Goal: Task Accomplishment & Management: Complete application form

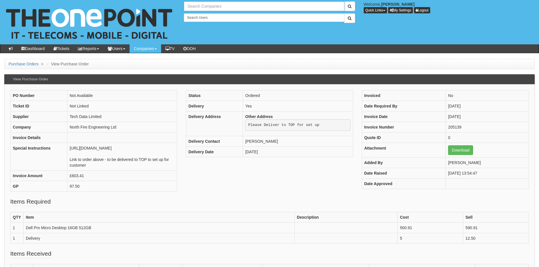
click at [206, 5] on input "text" at bounding box center [264, 6] width 160 height 10
click at [207, 15] on link "[PERSON_NAME] & Co ([GEOGRAPHIC_DATA]) Ltd" at bounding box center [263, 16] width 159 height 8
type input "[PERSON_NAME] & Co ([GEOGRAPHIC_DATA]) Ltd"
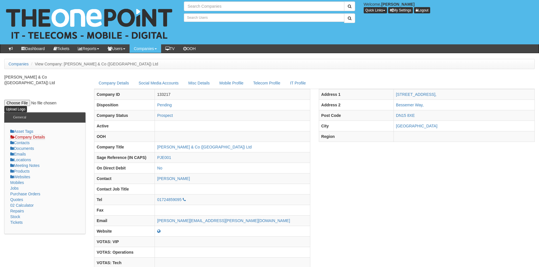
type input "Search Companies"
type input "Search Users"
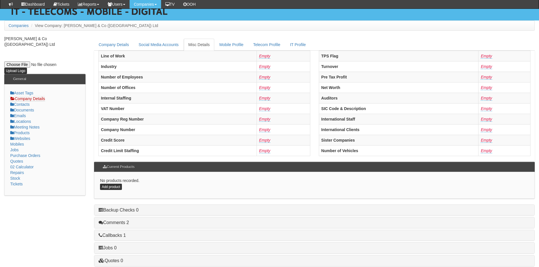
scroll to position [108, 0]
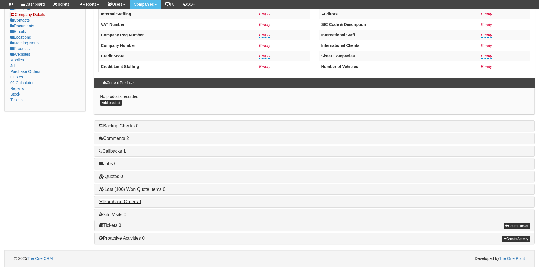
click at [125, 201] on link "Purchase Orders 1" at bounding box center [120, 201] width 43 height 5
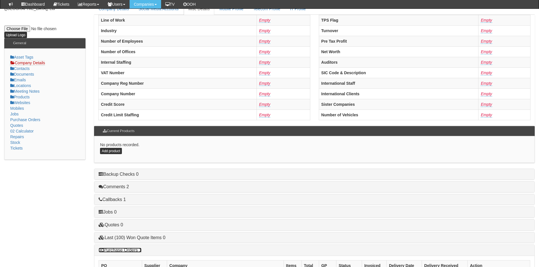
scroll to position [0, 0]
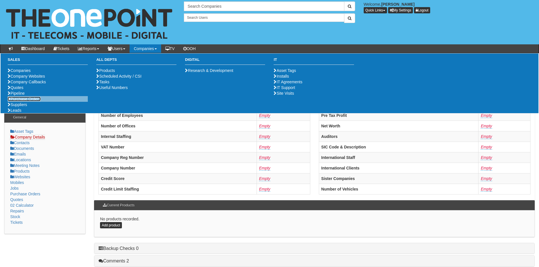
click at [25, 101] on link "Purchase Orders" at bounding box center [24, 99] width 33 height 5
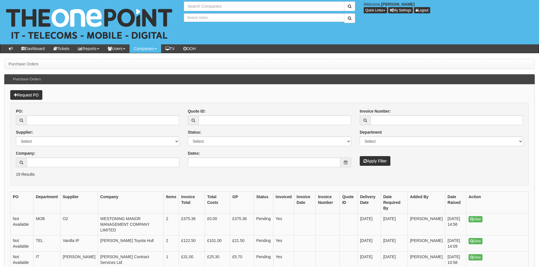
type input "Search Companies"
type input "Search Users"
click at [31, 94] on link "Request PO" at bounding box center [26, 95] width 32 height 10
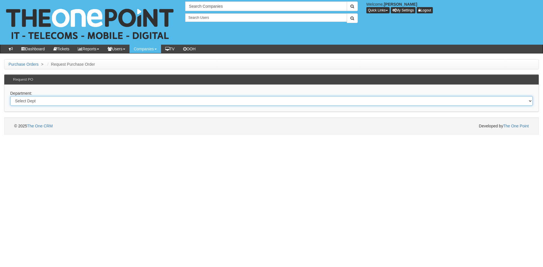
click at [48, 101] on select "Select Dept Digital Internal IT Mobiles Marketing Telecoms" at bounding box center [271, 101] width 523 height 10
select select "?pipeID=&dept=TEL"
click at [10, 96] on select "Select Dept Digital Internal IT Mobiles Marketing Telecoms" at bounding box center [271, 101] width 523 height 10
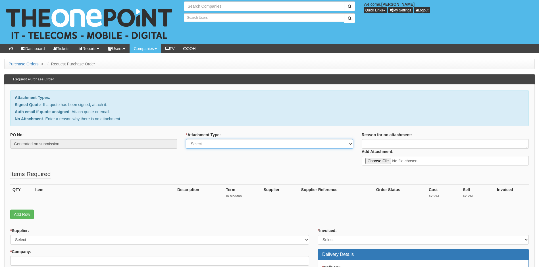
click at [271, 145] on select "Select Signed Quote Auth email with quote if unsigned No Attachment" at bounding box center [269, 144] width 167 height 10
select select "No Attachment"
click at [186, 139] on select "Select Signed Quote Auth email with quote if unsigned No Attachment" at bounding box center [269, 144] width 167 height 10
click at [389, 141] on textarea "Reason for no attachment:" at bounding box center [445, 144] width 167 height 10
click at [377, 144] on textarea "Reason for no attachment:" at bounding box center [445, 144] width 167 height 10
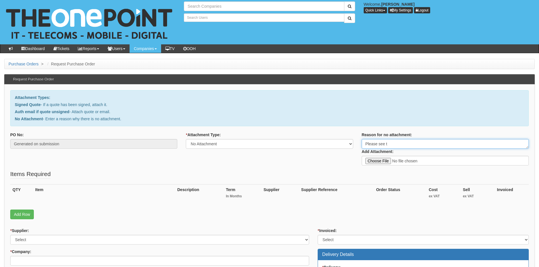
type textarea "Please see ti"
type input "Search Companies"
type input "Search Users"
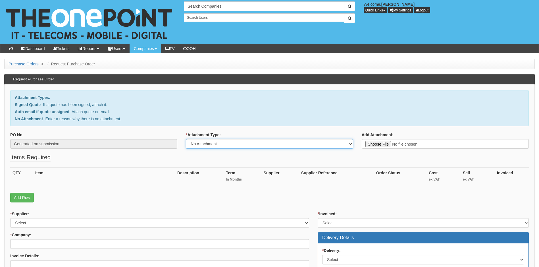
drag, startPoint x: 312, startPoint y: 145, endPoint x: 316, endPoint y: 145, distance: 3.2
click at [312, 145] on select "Select Signed Quote Auth email with quote if unsigned No Attachment" at bounding box center [269, 144] width 167 height 10
click at [399, 161] on fieldset "Items Required QTY Item Description Term In Months Supplier Supplier Reference …" at bounding box center [269, 179] width 518 height 52
click at [229, 144] on select "Select Signed Quote Auth email with quote if unsigned No Attachment" at bounding box center [269, 144] width 167 height 10
click at [186, 139] on select "Select Signed Quote Auth email with quote if unsigned No Attachment" at bounding box center [269, 144] width 167 height 10
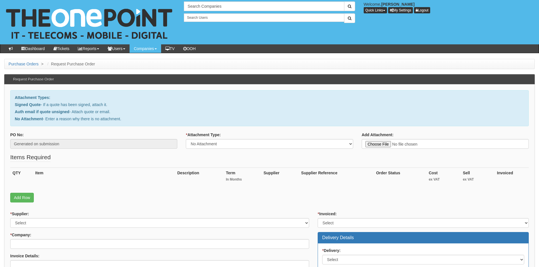
click at [298, 158] on fieldset "Items Required QTY Item Description Term In Months Supplier Supplier Reference …" at bounding box center [269, 179] width 518 height 52
drag, startPoint x: 261, startPoint y: 145, endPoint x: 259, endPoint y: 149, distance: 5.2
click at [261, 145] on select "Select Signed Quote Auth email with quote if unsigned No Attachment" at bounding box center [269, 144] width 167 height 10
click at [186, 139] on select "Select Signed Quote Auth email with quote if unsigned No Attachment" at bounding box center [269, 144] width 167 height 10
click at [322, 159] on fieldset "Items Required QTY Item Description Term In Months Supplier Supplier Reference …" at bounding box center [269, 179] width 518 height 52
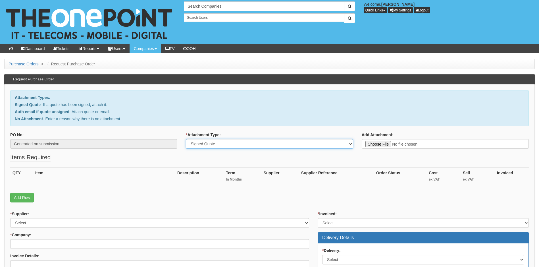
drag, startPoint x: 262, startPoint y: 145, endPoint x: 257, endPoint y: 149, distance: 6.5
click at [262, 145] on select "Select Signed Quote Auth email with quote if unsigned No Attachment" at bounding box center [269, 144] width 167 height 10
select select "No Attachment"
click at [186, 139] on select "Select Signed Quote Auth email with quote if unsigned No Attachment" at bounding box center [269, 144] width 167 height 10
click at [395, 142] on textarea "Please see tic" at bounding box center [445, 144] width 167 height 10
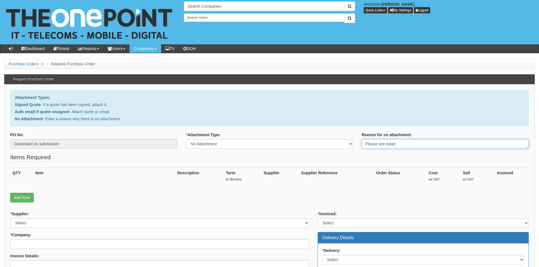
click at [398, 143] on textarea "Please see ticket" at bounding box center [445, 144] width 167 height 10
paste textarea "0424391"
click at [484, 144] on textarea "Please see ticket 0424391 with authorization from Ian Brown" at bounding box center [445, 144] width 167 height 10
type textarea "Please see ticket 0424391 with authorization from Ian Brown (Director of Eden r…"
click at [25, 198] on link "Add Row" at bounding box center [22, 198] width 24 height 10
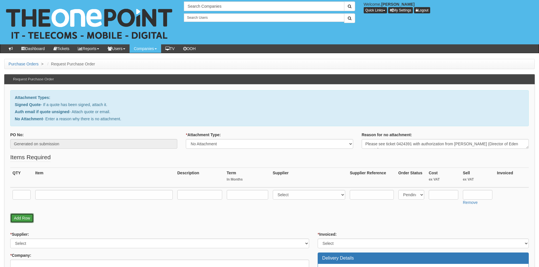
click at [24, 215] on link "Add Row" at bounding box center [22, 218] width 24 height 10
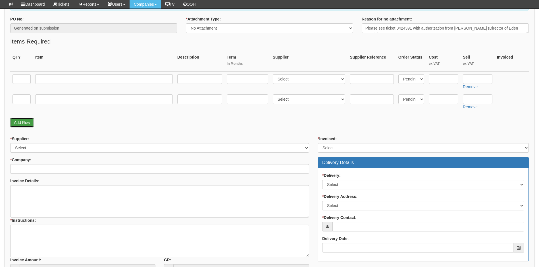
scroll to position [142, 0]
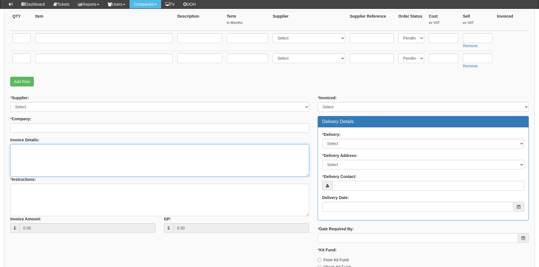
click at [31, 155] on textarea "Invoice Details:" at bounding box center [159, 160] width 299 height 32
type textarea "Eden resorts and Essential Homes are both on the same tennant, Eden is part of …"
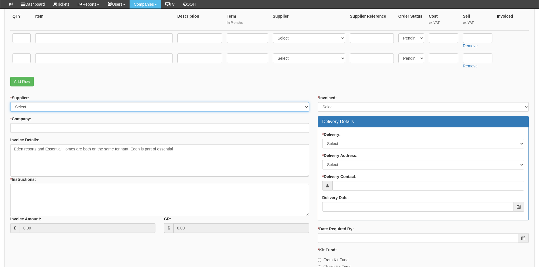
click at [81, 107] on select "Select 123 REG.co.uk 1Password 3 4Gon AA Jones Electric Ltd Abzorb Access Group…" at bounding box center [159, 107] width 299 height 10
select select "291"
click at [10, 102] on select "Select 123 REG.co.uk 1Password 3 4Gon AA Jones Electric Ltd Abzorb Access Group…" at bounding box center [159, 107] width 299 height 10
click at [41, 129] on input "* Company:" at bounding box center [159, 128] width 299 height 10
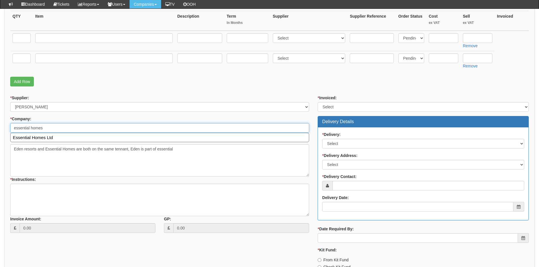
click at [53, 129] on input "essential homes" at bounding box center [159, 128] width 299 height 10
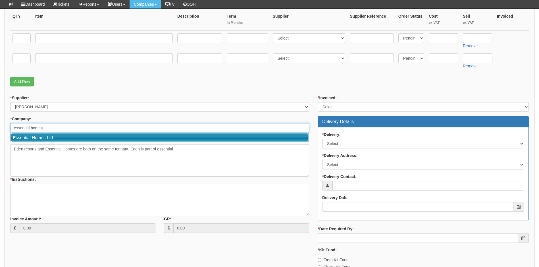
click at [37, 138] on link "Essential Homes Ltd" at bounding box center [160, 137] width 298 height 8
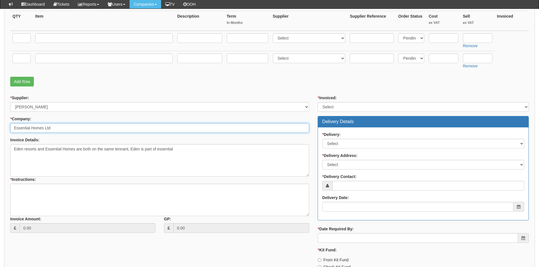
type input "Essential Homes Ltd"
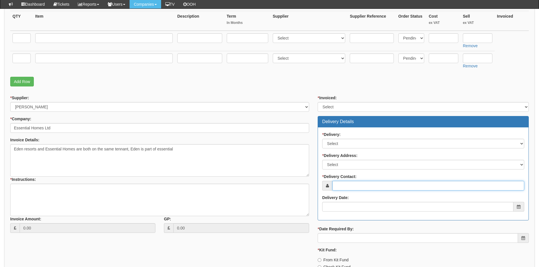
click at [357, 187] on input "* Delivery Contact:" at bounding box center [428, 186] width 192 height 10
type input "[PERSON_NAME]"
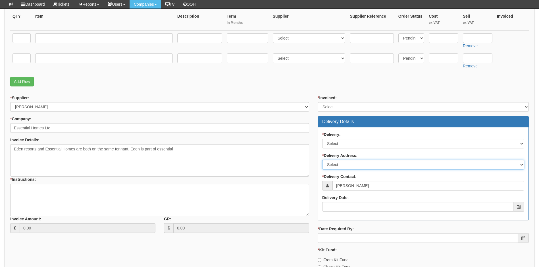
click at [346, 165] on select "Select Not Applicable Main Address - HU13 9PB Other" at bounding box center [423, 165] width 202 height 10
select select "N/A"
click at [322, 160] on select "Select Not Applicable Main Address - HU13 9PB Other" at bounding box center [423, 165] width 202 height 10
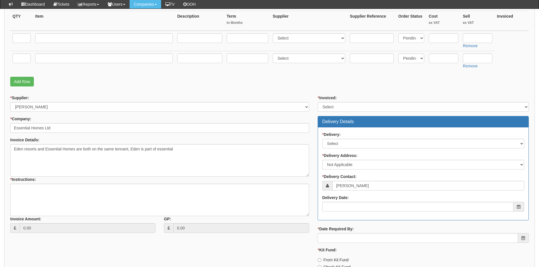
click at [348, 136] on div "* Delivery: Select No Not Applicable Yes" at bounding box center [423, 140] width 202 height 17
click at [344, 144] on select "Select No Not Applicable Yes" at bounding box center [423, 144] width 202 height 10
select select "2"
click at [322, 139] on select "Select No Not Applicable Yes" at bounding box center [423, 144] width 202 height 10
click at [339, 107] on select "Select Yes No N/A STB (part of order)" at bounding box center [423, 107] width 211 height 10
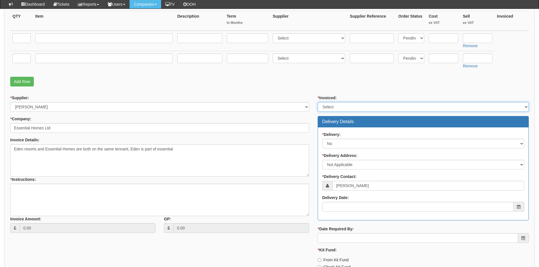
select select "2"
click at [318, 102] on select "Select Yes No N/A STB (part of order)" at bounding box center [423, 107] width 211 height 10
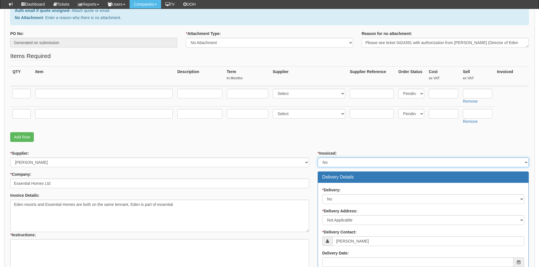
scroll to position [57, 0]
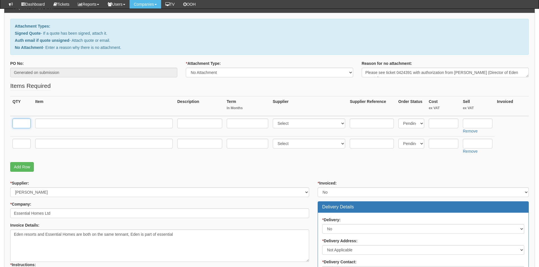
click at [18, 124] on input "text" at bounding box center [21, 123] width 18 height 10
type input "1"
click at [55, 121] on input "text" at bounding box center [103, 123] width 137 height 10
click at [197, 123] on input "text" at bounding box center [199, 123] width 45 height 10
click at [87, 124] on input "Business Standard" at bounding box center [103, 123] width 137 height 10
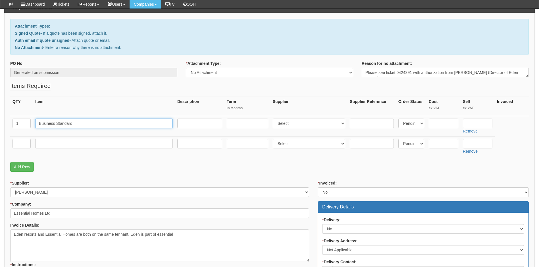
type input "Business Standard 365 Licence"
type input "Monthly/Annual"
type input "12"
type input "8.22"
type input "10.08"
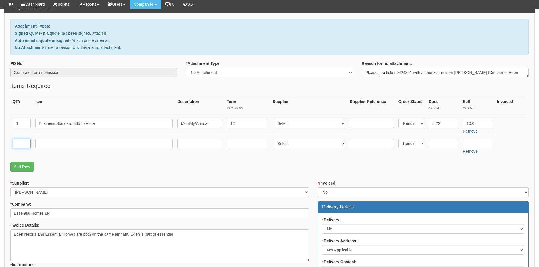
type input "26"
type input "defender plan 1"
type input "Monthly/Annual"
type input "12"
type input "1.31"
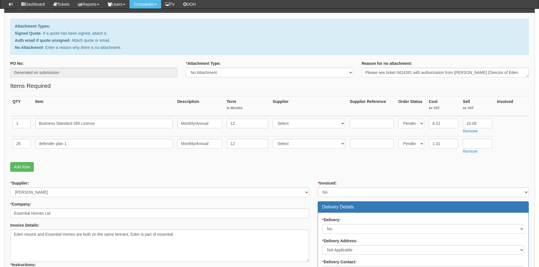
type input "1.40"
click at [472, 153] on link "Remove" at bounding box center [470, 151] width 15 height 5
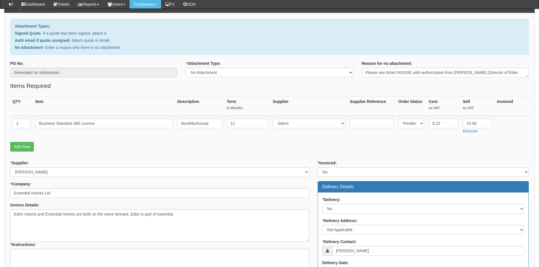
click at [434, 153] on fieldset "Items Required QTY Item Description Term In Months Supplier Supplier Reference …" at bounding box center [269, 118] width 518 height 73
click at [211, 144] on p "Add Row" at bounding box center [269, 147] width 518 height 10
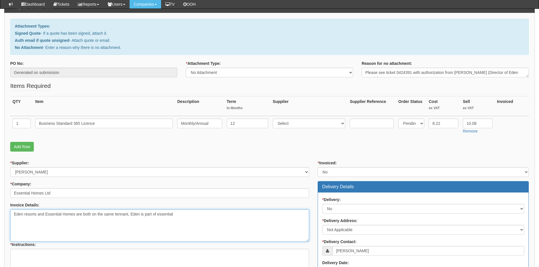
click at [189, 215] on textarea "Eden resorts and Essential Homes are both on the same tennant, Eden is part of …" at bounding box center [159, 225] width 299 height 32
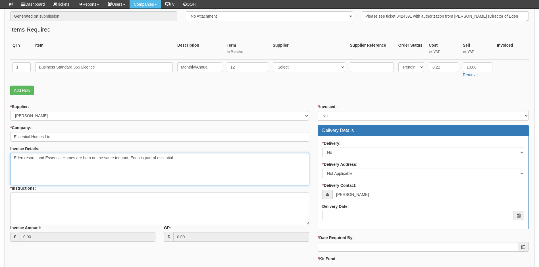
scroll to position [114, 0]
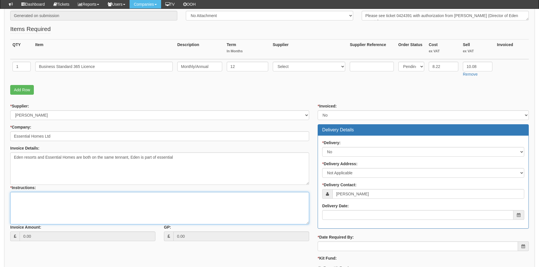
click at [42, 201] on textarea "* Instructions:" at bounding box center [159, 208] width 299 height 32
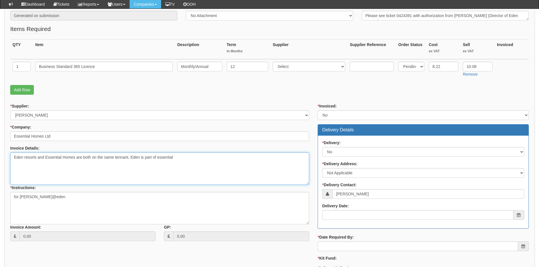
click at [189, 158] on textarea "Eden resorts and Essential Homes are both on the same tennant, Eden is part of …" at bounding box center [159, 168] width 299 height 32
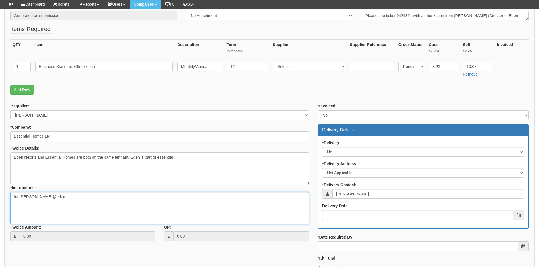
drag, startPoint x: 46, startPoint y: 197, endPoint x: 20, endPoint y: 196, distance: 25.6
click at [20, 196] on textarea "for Reece@eden" at bounding box center [159, 208] width 299 height 32
paste textarea "resorts.co.uk"
click at [19, 196] on textarea "for Reece@edenresorts.co.uk" at bounding box center [159, 208] width 299 height 32
click at [12, 196] on textarea "for Reece@edenresorts.co.uk" at bounding box center [159, 208] width 299 height 32
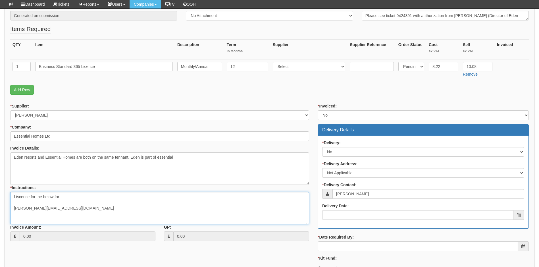
drag, startPoint x: 67, startPoint y: 195, endPoint x: 53, endPoint y: 195, distance: 13.6
click at [53, 195] on textarea "Liscence for the below for Reece@edenresorts.co.uk" at bounding box center [159, 208] width 299 height 32
type textarea "Liscence for the below Reece@edenresorts.co.uk"
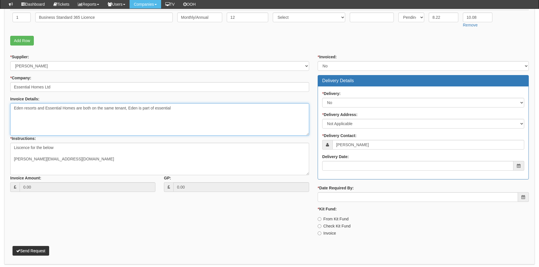
scroll to position [183, 0]
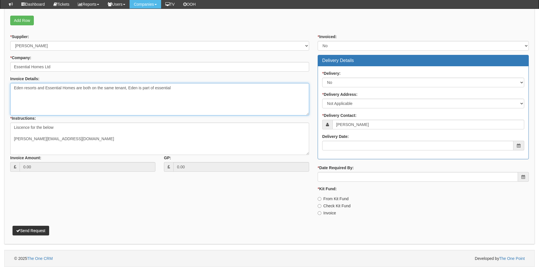
type textarea "Eden resorts and Essential Homes are both on the same tenant, Eden is part of e…"
click at [340, 148] on input "Delivery Date:" at bounding box center [417, 146] width 191 height 10
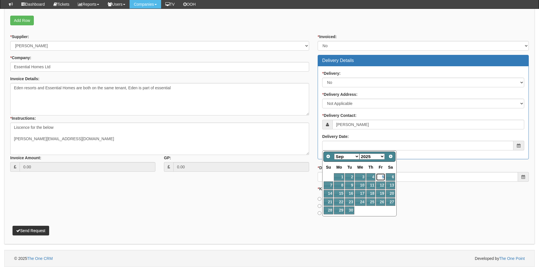
click at [382, 176] on link "5" at bounding box center [380, 177] width 9 height 8
type input "2025-09-05"
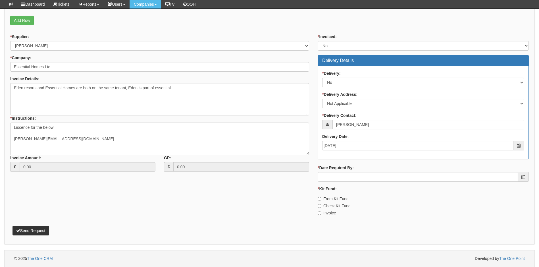
drag, startPoint x: 341, startPoint y: 171, endPoint x: 344, endPoint y: 176, distance: 5.6
click at [341, 171] on div "* Date Required By:" at bounding box center [423, 173] width 211 height 17
click at [343, 178] on input "* Date Required By:" at bounding box center [418, 177] width 200 height 10
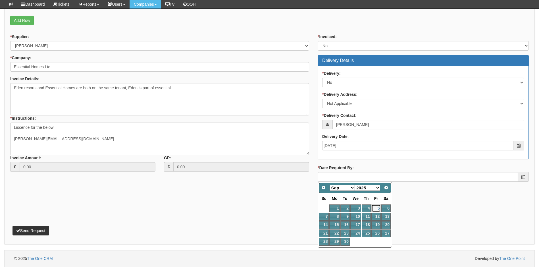
click at [377, 208] on link "5" at bounding box center [375, 208] width 9 height 8
type input "2025-09-05"
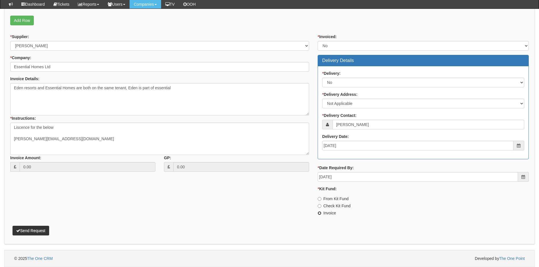
click at [320, 212] on input "Invoice" at bounding box center [320, 213] width 4 height 4
radio input "true"
type textarea "License for the below Reece@edenresorts.co.uk"
click at [34, 230] on button "Send Request" at bounding box center [30, 231] width 37 height 10
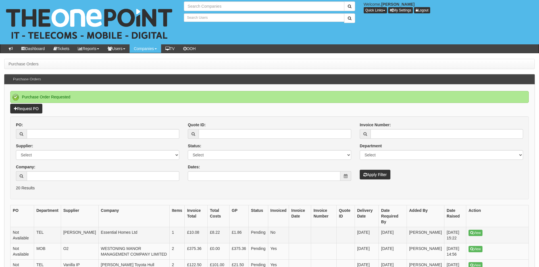
type input "Search Companies"
type input "Search Users"
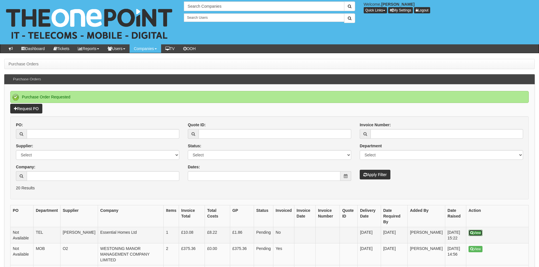
click at [478, 230] on link "View" at bounding box center [475, 233] width 14 height 6
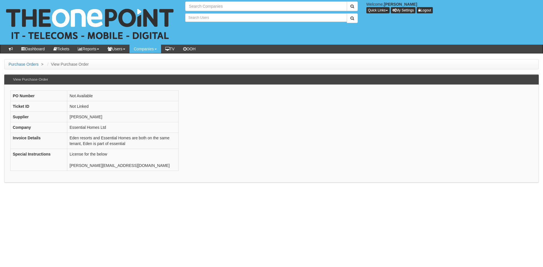
type input "Search Companies"
type input "Search Users"
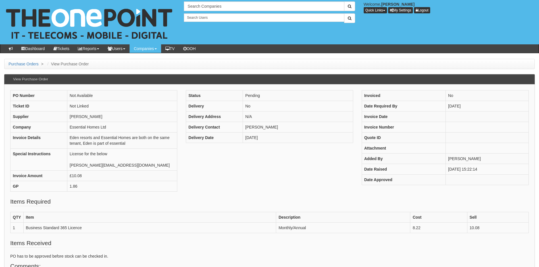
click at [193, 193] on div "PO Number Not Available Ticket ID Not Linked Supplier [PERSON_NAME] Company Ess…" at bounding box center [269, 143] width 527 height 107
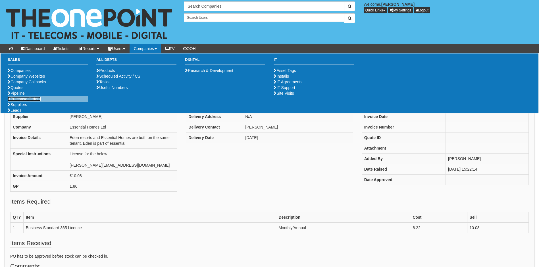
click at [23, 101] on link "Purchase Orders" at bounding box center [24, 99] width 33 height 5
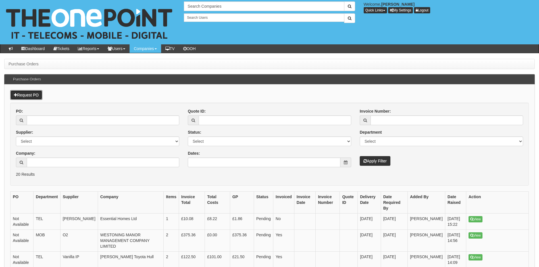
click at [24, 94] on link "Request PO" at bounding box center [26, 95] width 32 height 10
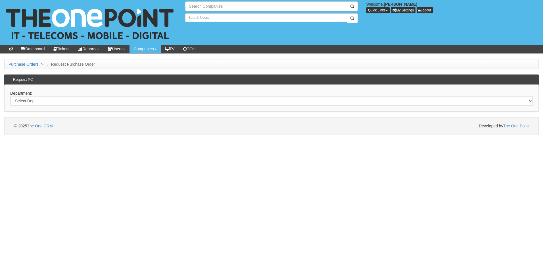
type input "Search Companies"
type input "Search Users"
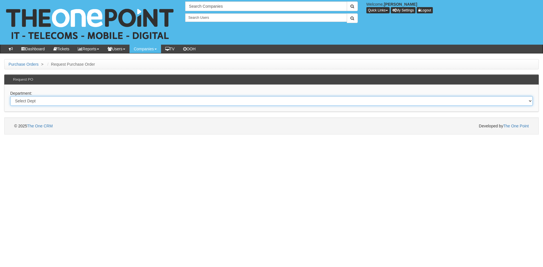
click at [62, 99] on select "Select Dept Digital Internal IT Mobiles Marketing Telecoms" at bounding box center [271, 101] width 523 height 10
select select "?pipeID=&dept=TEL"
click at [10, 96] on select "Select Dept Digital Internal IT Mobiles Marketing Telecoms" at bounding box center [271, 101] width 523 height 10
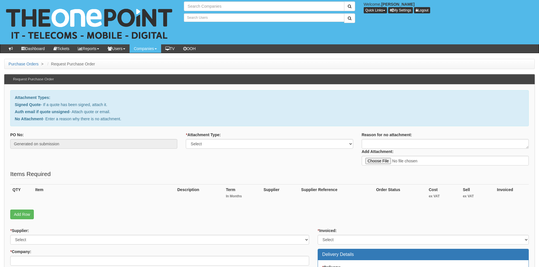
type input "Search Companies"
type input "Search Users"
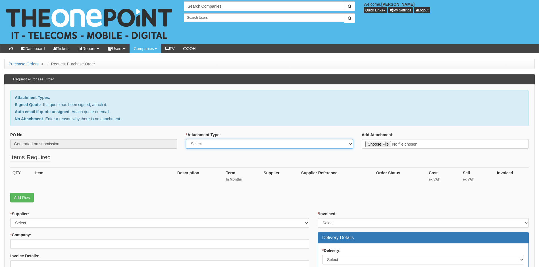
click at [246, 143] on select "Select Signed Quote Auth email with quote if unsigned No Attachment" at bounding box center [269, 144] width 167 height 10
type input "C:\fakepath\Re_ [PERSON_NAME] LIMITED - 2 x Webex.msg"
click at [243, 144] on select "Select Signed Quote Auth email with quote if unsigned No Attachment" at bounding box center [269, 144] width 167 height 10
select select "Auth email if quote unsigned"
click at [186, 139] on select "Select Signed Quote Auth email with quote if unsigned No Attachment" at bounding box center [269, 144] width 167 height 10
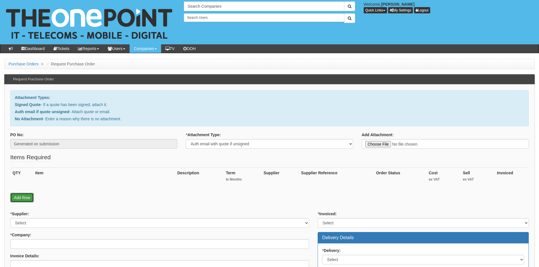
click at [20, 197] on link "Add Row" at bounding box center [22, 198] width 24 height 10
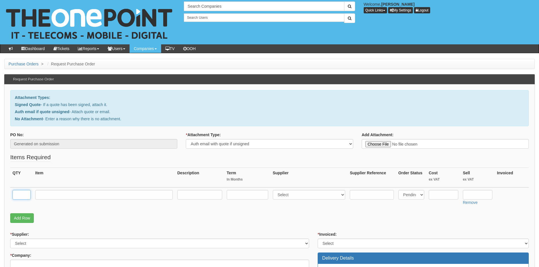
click at [19, 192] on input "text" at bounding box center [21, 195] width 18 height 10
type input "2"
click at [53, 195] on input "text" at bounding box center [103, 195] width 137 height 10
type input "Webex Liscence"
click at [311, 196] on select "Select 123 REG.co.uk 1Password 3 4Gon AA Jones Electric Ltd Abzorb Access Group…" at bounding box center [309, 195] width 73 height 10
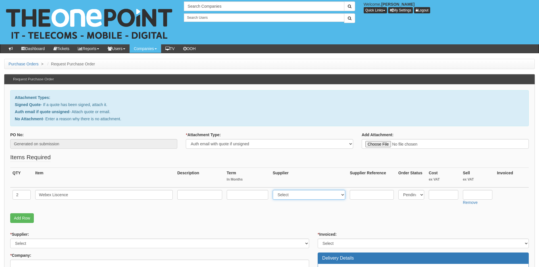
select select "72"
click at [274, 190] on select "Select 123 REG.co.uk 1Password 3 4Gon AA Jones Electric Ltd Abzorb Access Group…" at bounding box center [309, 195] width 73 height 10
click at [445, 195] on input "text" at bounding box center [444, 195] width 30 height 10
drag, startPoint x: 74, startPoint y: 194, endPoint x: 53, endPoint y: 192, distance: 20.9
click at [53, 192] on input "Webex Liscence" at bounding box center [103, 195] width 137 height 10
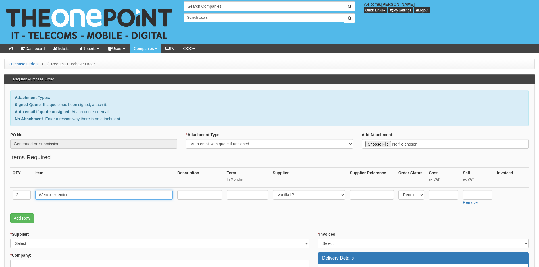
type input "Webex extention"
click at [134, 211] on div "QTY Item Description Term In Months Supplier Supplier Reference Order Status Co…" at bounding box center [269, 190] width 518 height 46
click at [446, 196] on input "text" at bounding box center [444, 195] width 30 height 10
type input "1"
click at [466, 193] on input "text" at bounding box center [478, 195] width 30 height 10
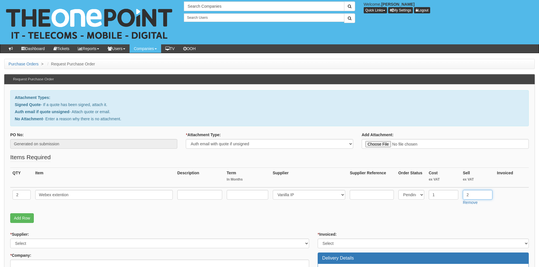
type input "2"
click at [247, 216] on p "Add Row" at bounding box center [269, 218] width 518 height 10
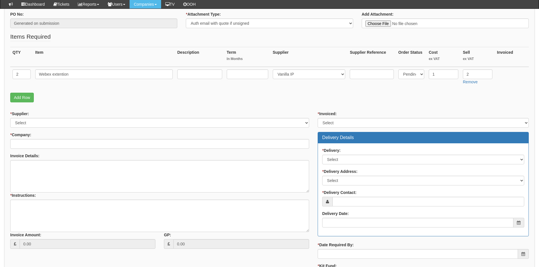
scroll to position [114, 0]
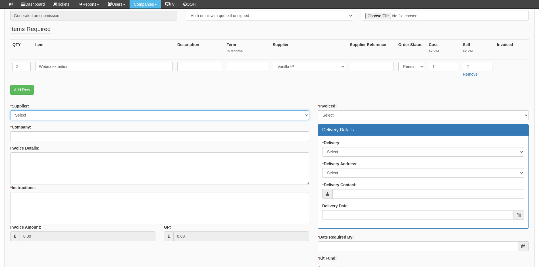
click at [60, 117] on select "Select 123 REG.co.uk 1Password 3 4Gon AA Jones Electric Ltd Abzorb Access Group…" at bounding box center [159, 115] width 299 height 10
select select "72"
click at [10, 110] on select "Select 123 REG.co.uk 1Password 3 4Gon AA Jones Electric Ltd Abzorb Access Group…" at bounding box center [159, 115] width 299 height 10
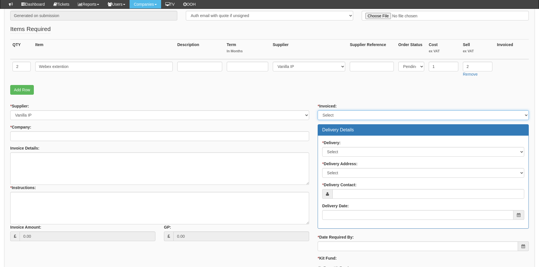
click at [337, 115] on select "Select Yes No N/A STB (part of order)" at bounding box center [423, 115] width 211 height 10
select select "2"
click at [318, 110] on select "Select Yes No N/A STB (part of order)" at bounding box center [423, 115] width 211 height 10
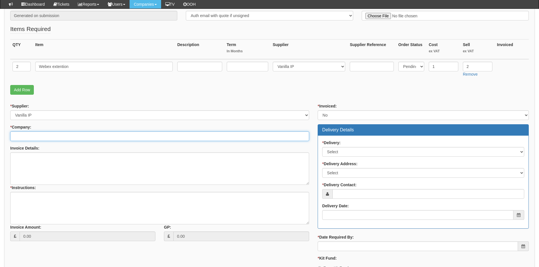
click at [72, 137] on input "* Company:" at bounding box center [159, 136] width 299 height 10
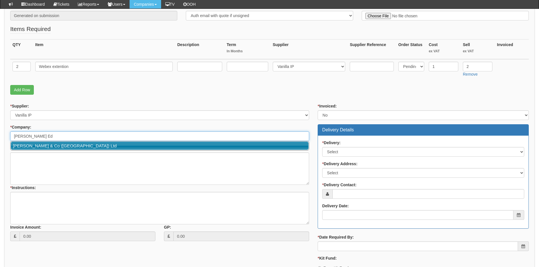
drag, startPoint x: 48, startPoint y: 145, endPoint x: 56, endPoint y: 145, distance: 8.0
click at [48, 145] on link "P J Edwards & Co (UK) Ltd" at bounding box center [160, 145] width 298 height 8
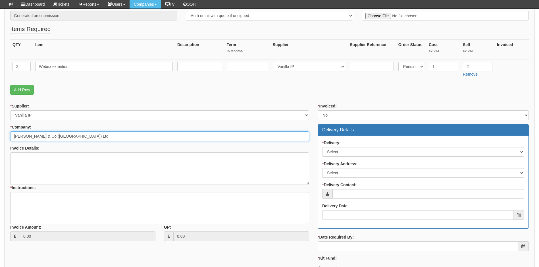
type input "P J Edwards & Co (UK) Ltd"
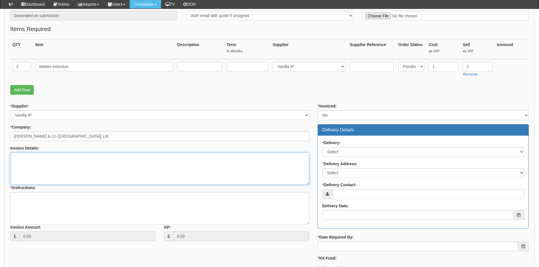
click at [89, 168] on textarea "Invoice Details:" at bounding box center [159, 168] width 299 height 32
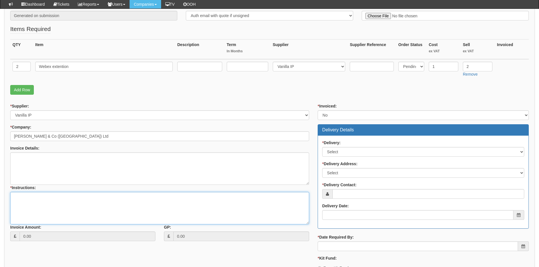
click at [46, 200] on textarea "* Instructions:" at bounding box center [159, 208] width 299 height 32
click at [105, 196] on textarea "Customer has been Liaising with Andy P re adding extention" at bounding box center [159, 208] width 299 height 32
drag, startPoint x: 130, startPoint y: 196, endPoint x: 135, endPoint y: 197, distance: 5.5
click at [130, 196] on textarea "Customer has been Liaising with Andy P re adding 2 x extention" at bounding box center [159, 208] width 299 height 32
click at [143, 198] on textarea "Customer has been Liaising with Andy P re adding 2 x extentions" at bounding box center [159, 208] width 299 height 32
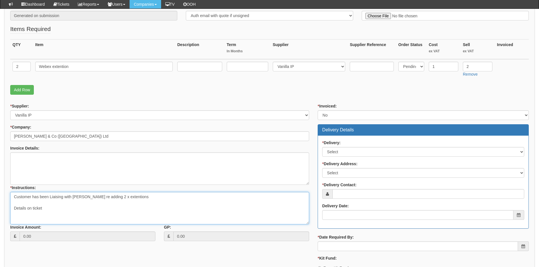
drag, startPoint x: 47, startPoint y: 209, endPoint x: 57, endPoint y: 209, distance: 10.8
click at [47, 209] on textarea "Customer has been Liaising with Andy P re adding 2 x extentions Details on tick…" at bounding box center [159, 208] width 299 height 32
paste textarea "0412458"
click at [59, 208] on textarea "Customer has been Liaising with Andy P re adding 2 x extentions Details on tick…" at bounding box center [159, 208] width 299 height 32
click at [75, 209] on textarea "Customer has been Liaising with Andy P re adding 2 x extentions Details on tick…" at bounding box center [159, 208] width 299 height 32
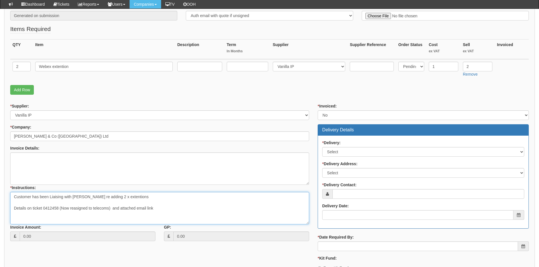
click at [113, 208] on textarea "Customer has been Liaising with Andy P re adding 2 x extentions Details on tick…" at bounding box center [159, 208] width 299 height 32
type textarea "Customer has been Liaising with Andy P re adding 2 x extentions Details on tick…"
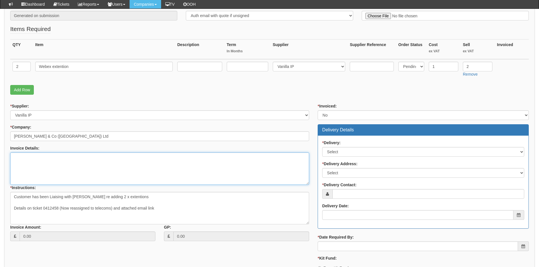
click at [39, 163] on textarea "Invoice Details:" at bounding box center [159, 168] width 299 height 32
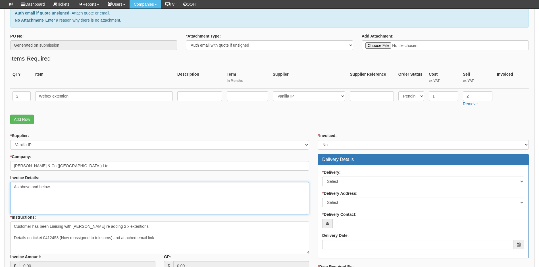
scroll to position [57, 0]
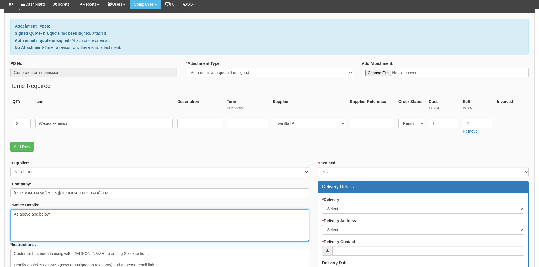
type textarea "As above and below"
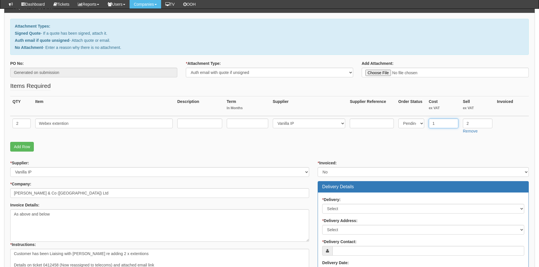
click at [445, 122] on input "1" at bounding box center [444, 123] width 30 height 10
type input "1.00"
click at [477, 124] on input "2" at bounding box center [478, 123] width 30 height 10
type input "2.00"
click at [364, 141] on div "QTY Item Description Term In Months Supplier Supplier Reference Order Status Co…" at bounding box center [269, 119] width 518 height 46
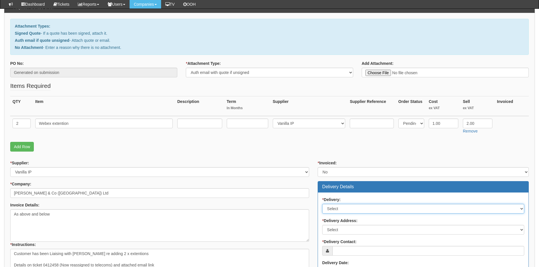
click at [349, 209] on select "Select No Not Applicable Yes" at bounding box center [423, 209] width 202 height 10
select select "2"
click at [322, 204] on select "Select No Not Applicable Yes" at bounding box center [423, 209] width 202 height 10
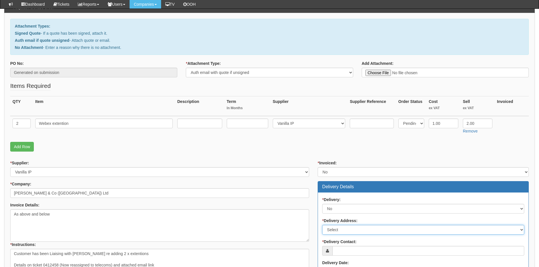
click at [339, 229] on select "Select Not Applicable Main Address - DN15 8XE Other" at bounding box center [423, 230] width 202 height 10
select select "N/A"
click at [322, 225] on select "Select Not Applicable Main Address - DN15 8XE Other" at bounding box center [423, 230] width 202 height 10
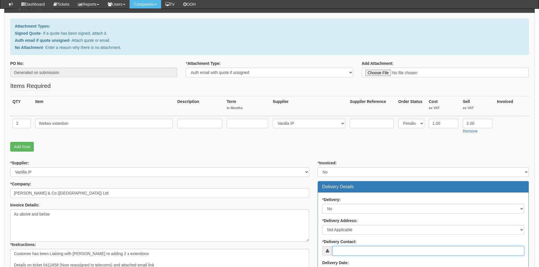
drag, startPoint x: 350, startPoint y: 249, endPoint x: 351, endPoint y: 254, distance: 4.8
click at [350, 249] on input "* Delivery Contact:" at bounding box center [428, 251] width 192 height 10
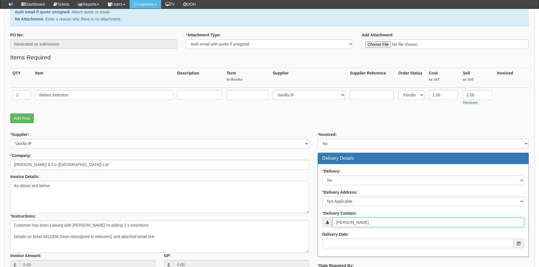
scroll to position [142, 0]
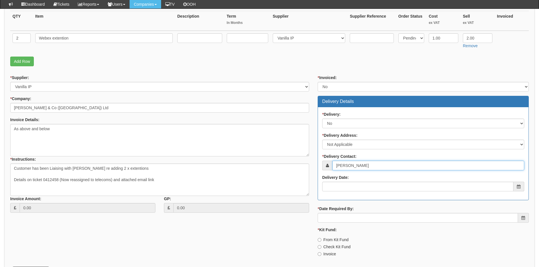
type input "Sara Robinson"
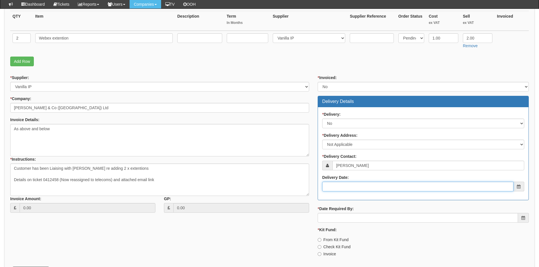
click at [350, 186] on input "Delivery Date:" at bounding box center [417, 187] width 191 height 10
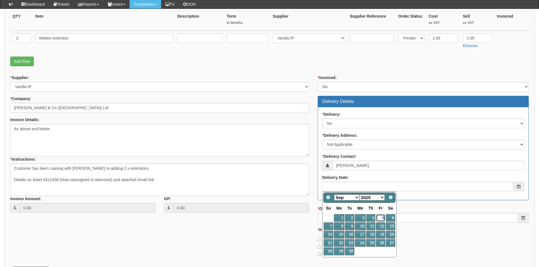
drag, startPoint x: 380, startPoint y: 218, endPoint x: 375, endPoint y: 223, distance: 7.4
click at [380, 218] on link "5" at bounding box center [380, 218] width 9 height 8
type input "2025-09-05"
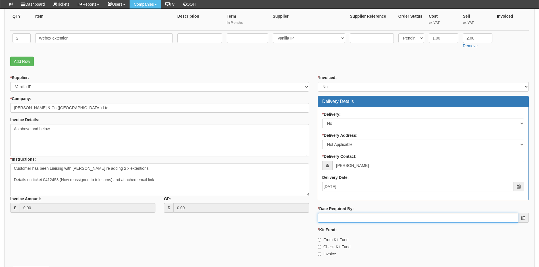
click at [335, 218] on input "* Date Required By:" at bounding box center [418, 218] width 200 height 10
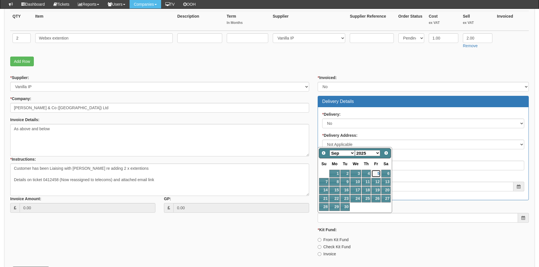
click at [377, 174] on link "5" at bounding box center [375, 174] width 9 height 8
type input "2025-09-05"
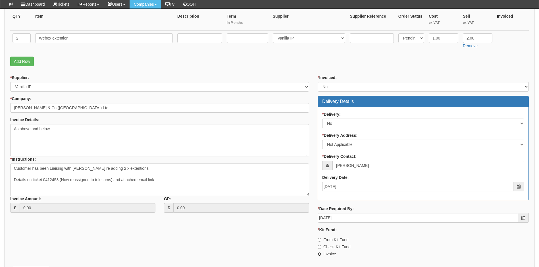
click at [320, 254] on input "Invoice" at bounding box center [320, 254] width 4 height 4
radio input "true"
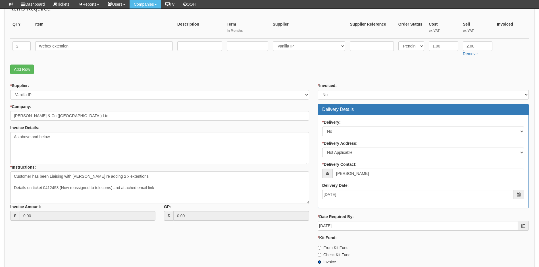
scroll to position [183, 0]
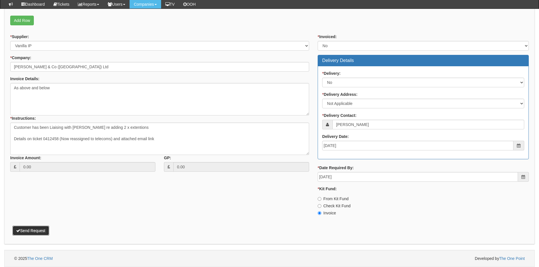
click at [30, 229] on button "Send Request" at bounding box center [30, 231] width 37 height 10
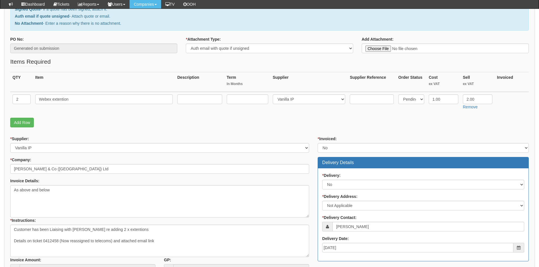
scroll to position [12, 0]
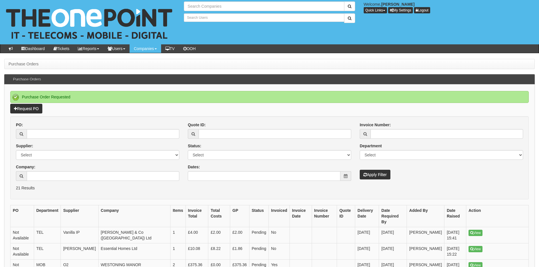
type input "Search Companies"
type input "Search Users"
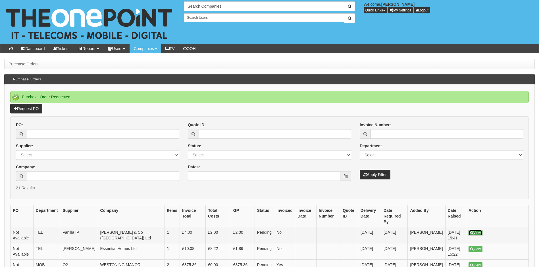
click at [478, 230] on link "View" at bounding box center [475, 233] width 14 height 6
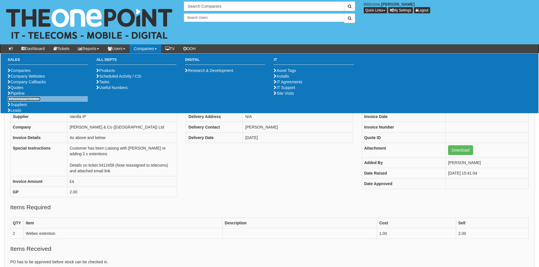
click at [22, 101] on link "Purchase Orders" at bounding box center [24, 99] width 33 height 5
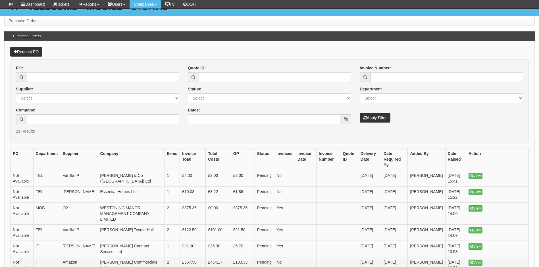
scroll to position [85, 0]
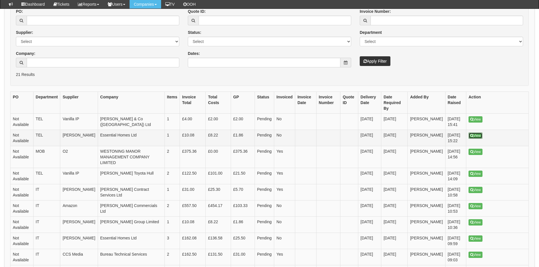
click at [475, 132] on link "View" at bounding box center [475, 135] width 14 height 6
